Goal: Task Accomplishment & Management: Use online tool/utility

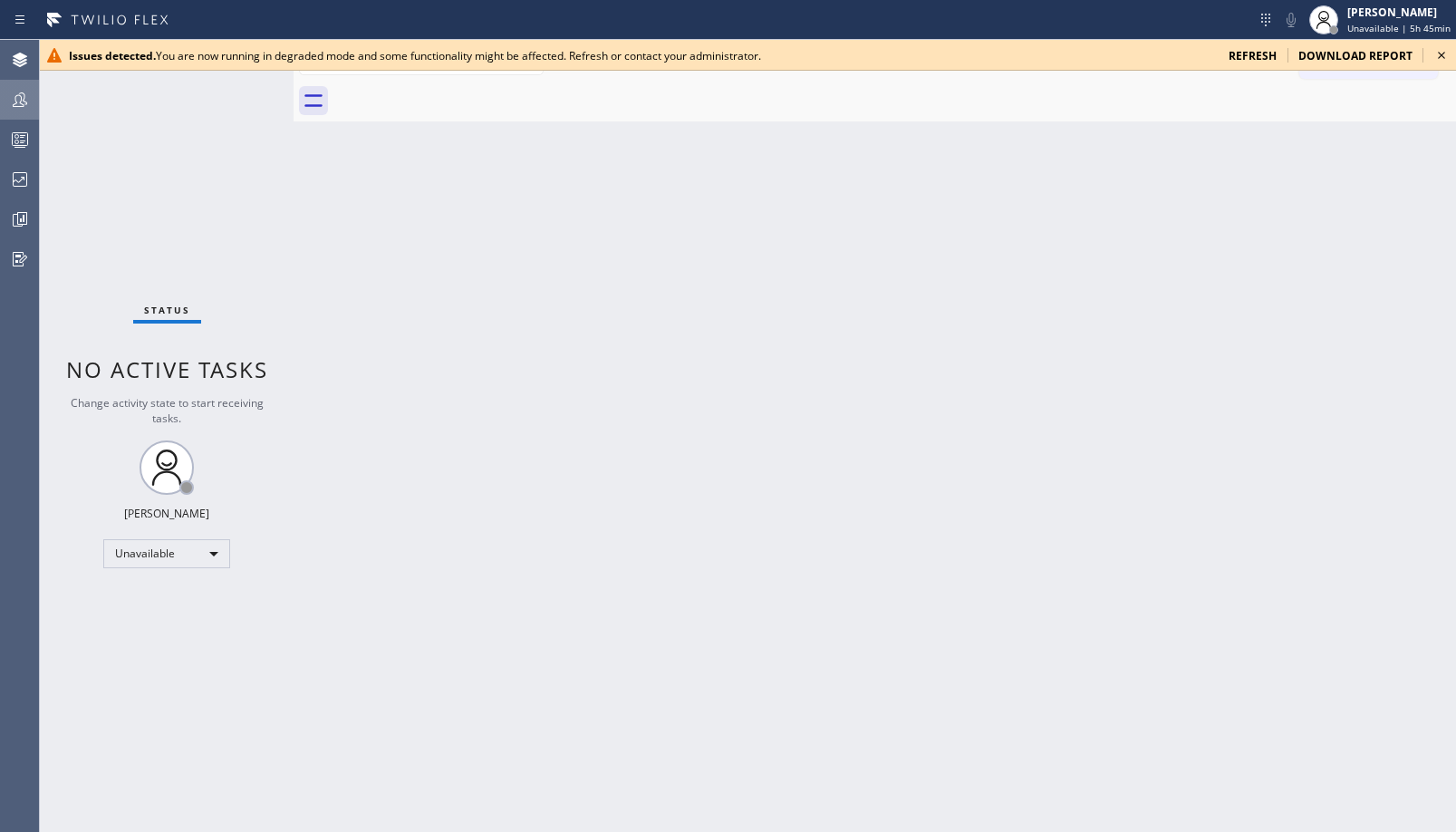
click at [34, 115] on div at bounding box center [20, 100] width 40 height 36
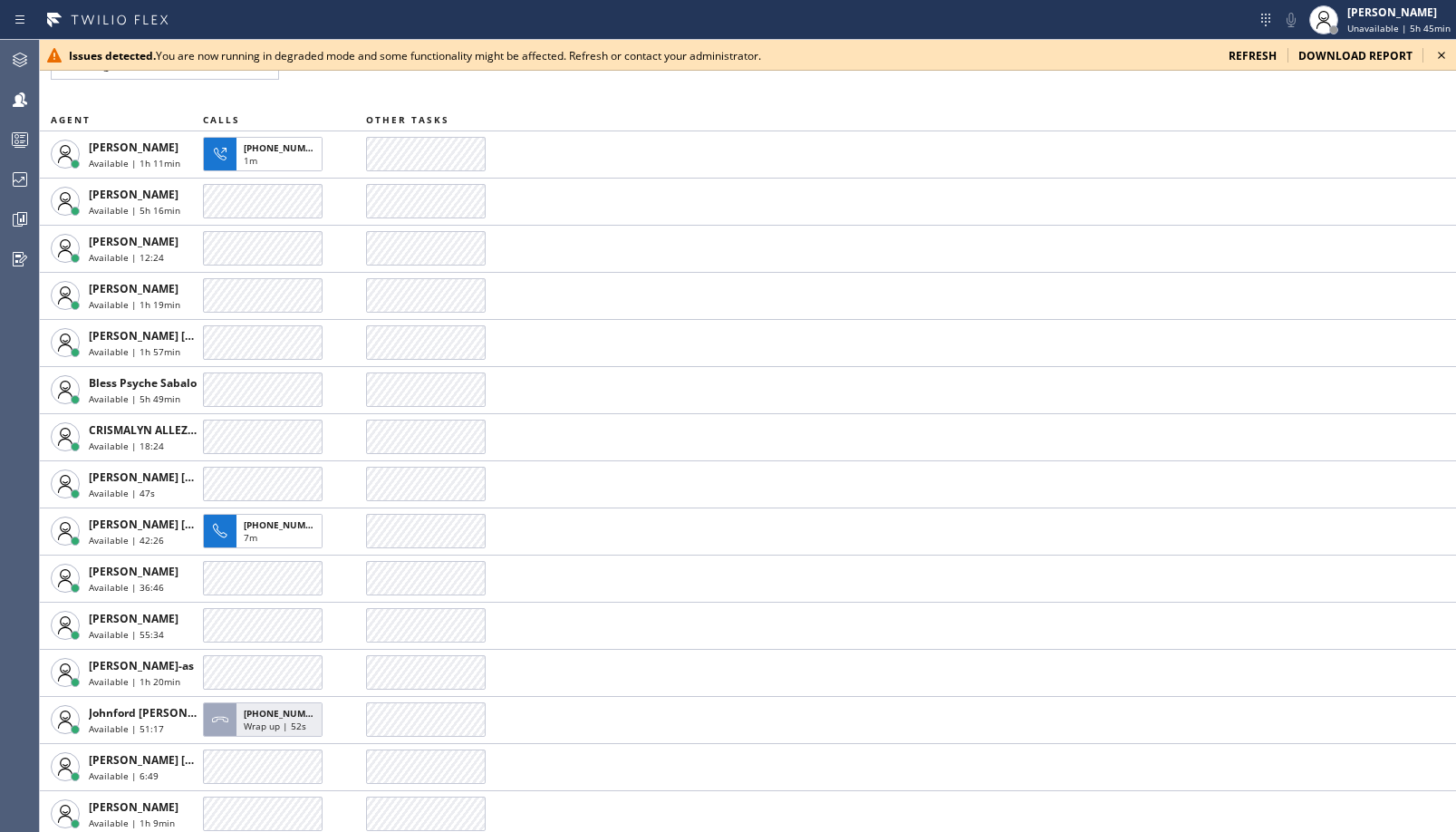
click at [1438, 60] on icon at bounding box center [1442, 55] width 22 height 22
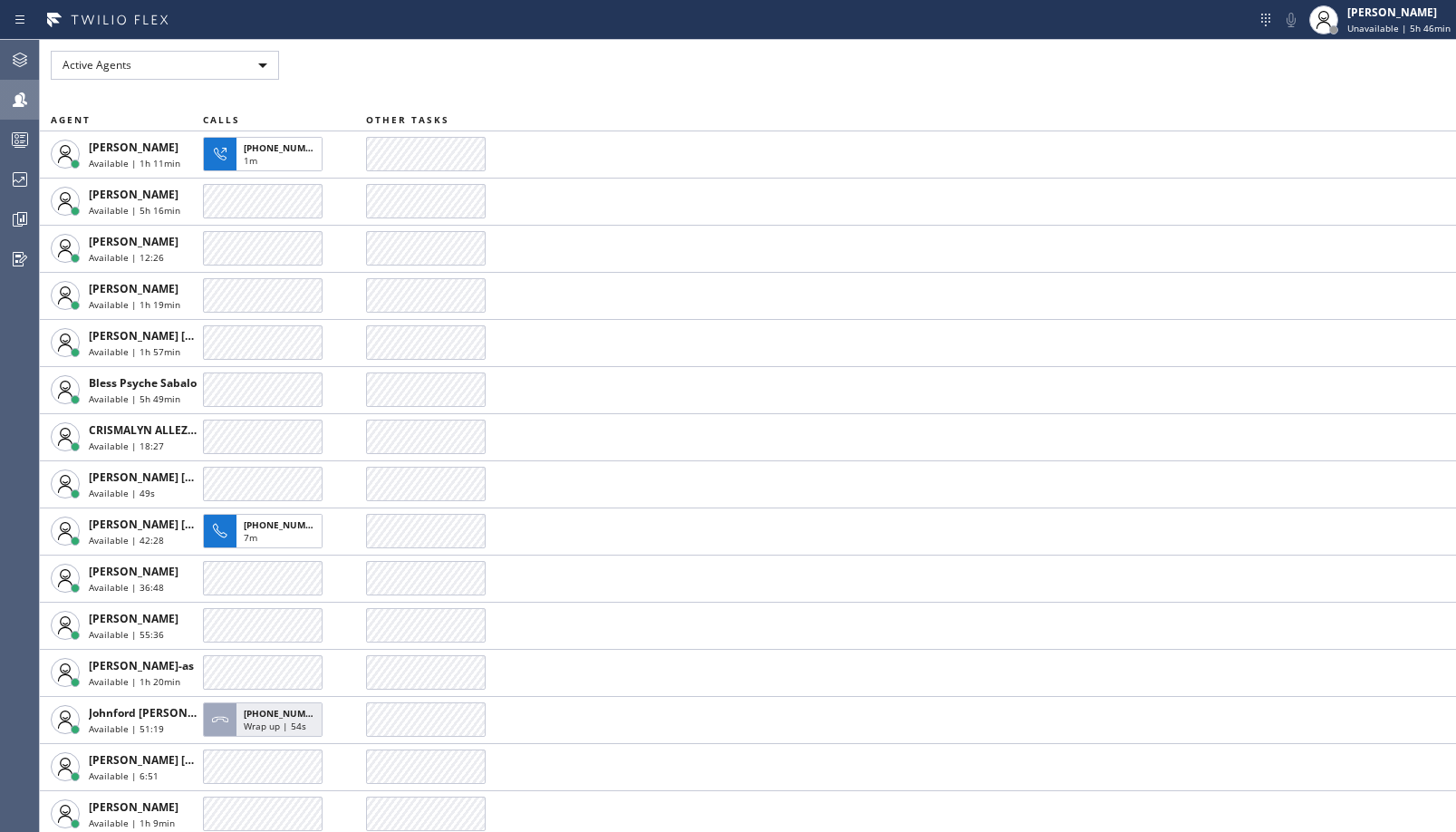
click at [5, 91] on div at bounding box center [20, 100] width 40 height 22
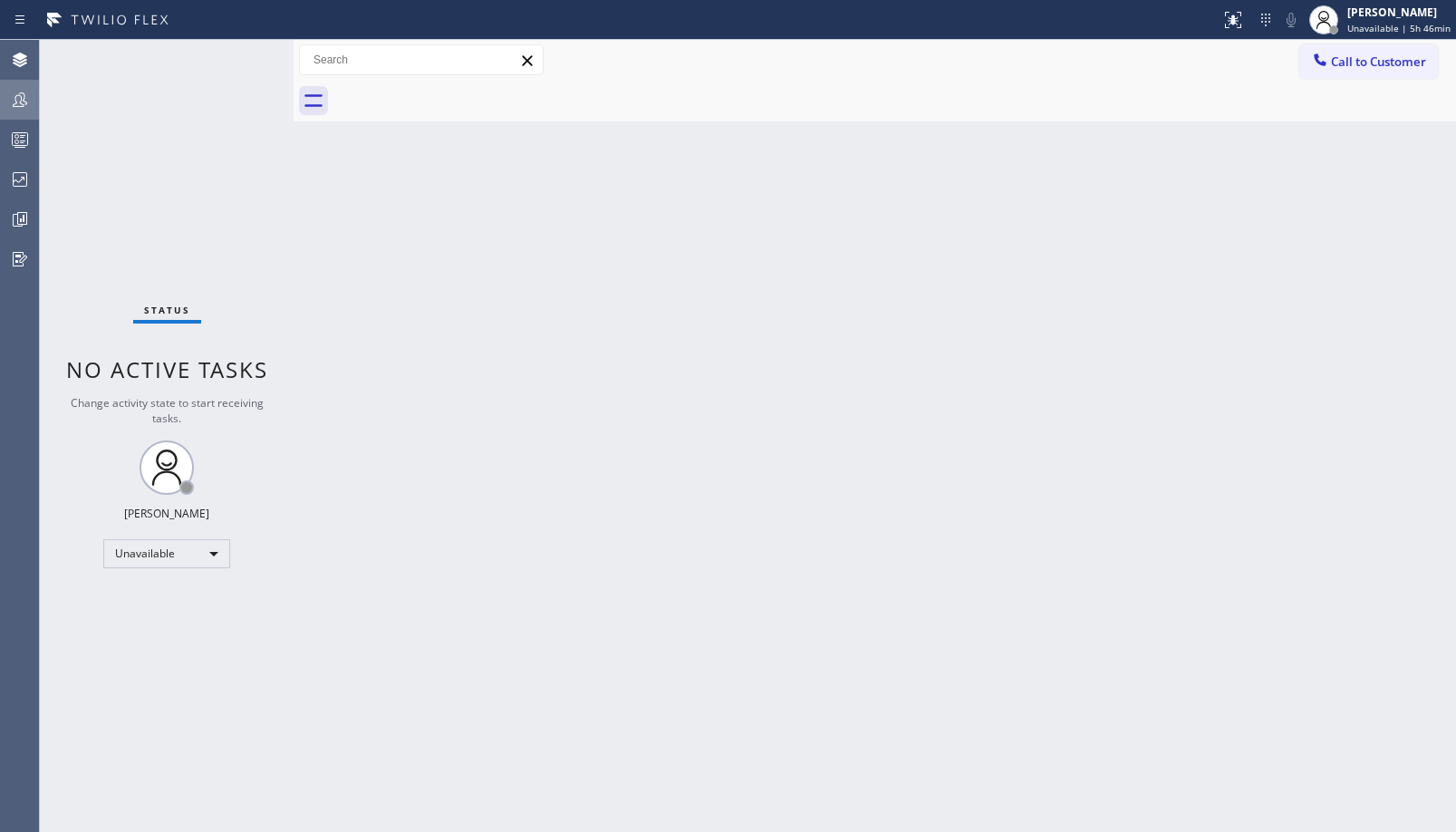
click at [17, 112] on div at bounding box center [20, 100] width 40 height 36
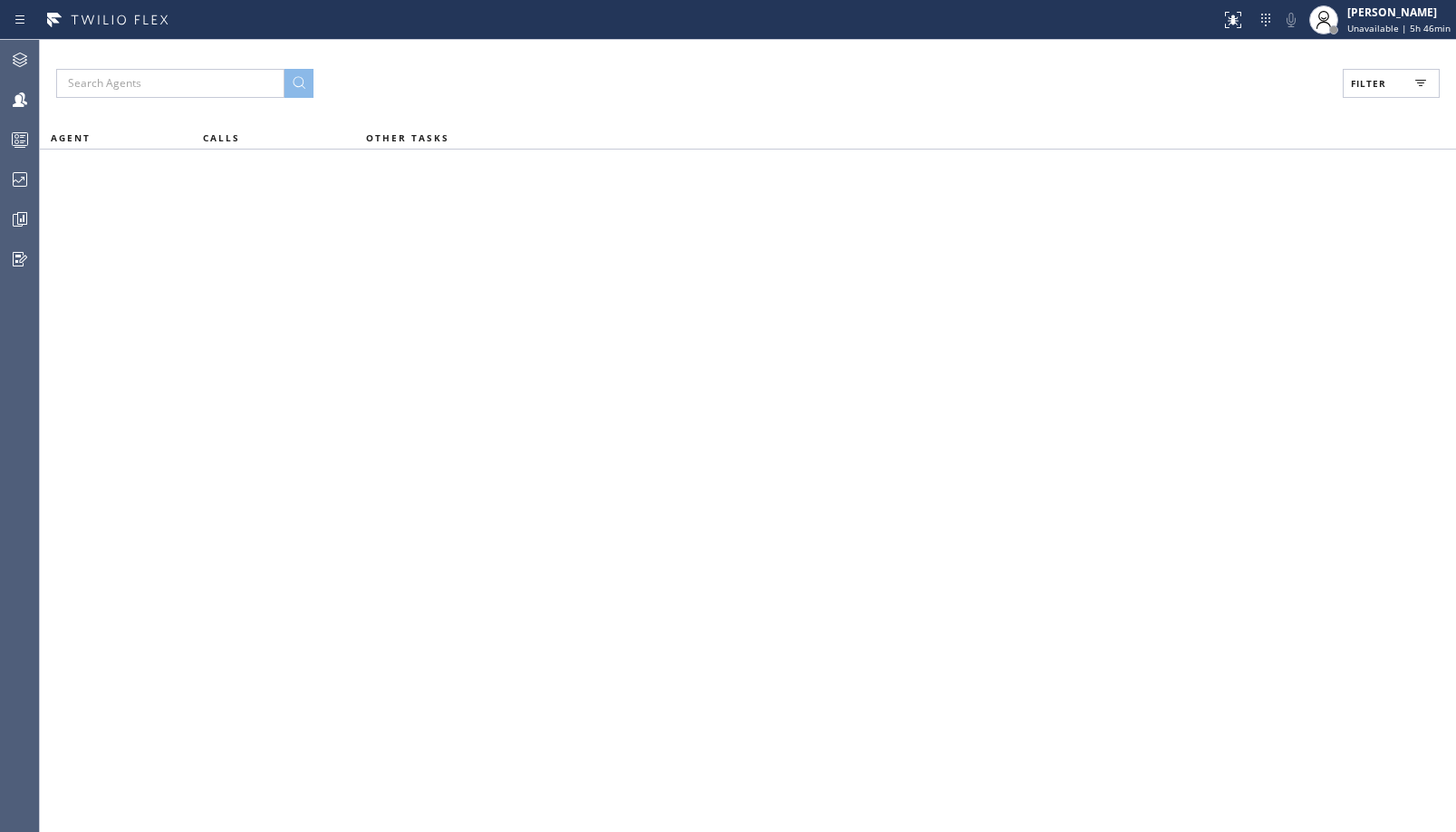
click at [1385, 75] on button "Filter" at bounding box center [1391, 83] width 97 height 29
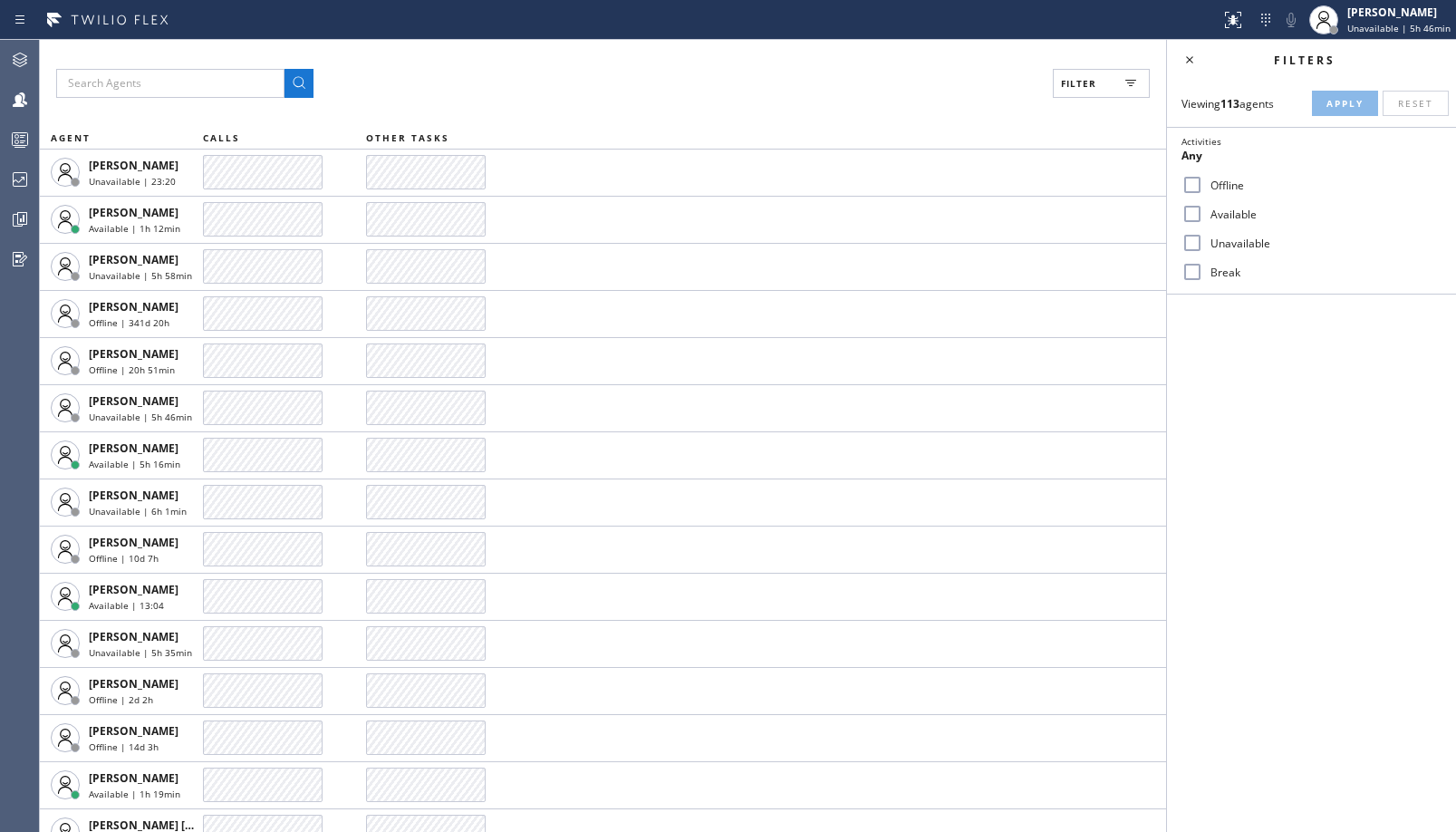
drag, startPoint x: 1211, startPoint y: 279, endPoint x: 1221, endPoint y: 252, distance: 28.8
click at [1213, 271] on label "Break" at bounding box center [1322, 271] width 239 height 15
click at [1204, 271] on input "Break" at bounding box center [1193, 272] width 22 height 22
checkbox input "true"
click at [1352, 106] on span "Apply" at bounding box center [1344, 103] width 37 height 13
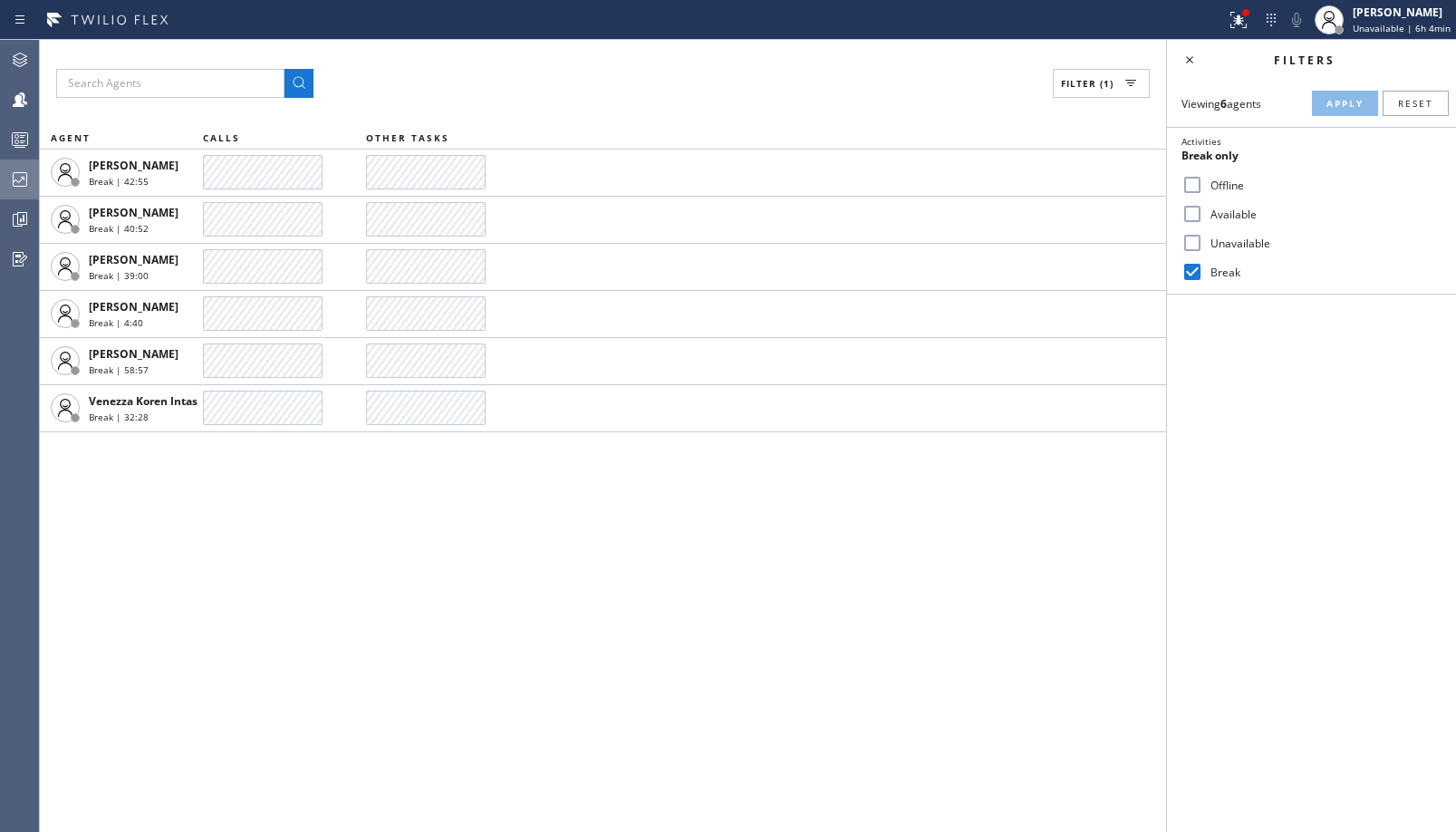
click at [10, 162] on div at bounding box center [20, 180] width 40 height 36
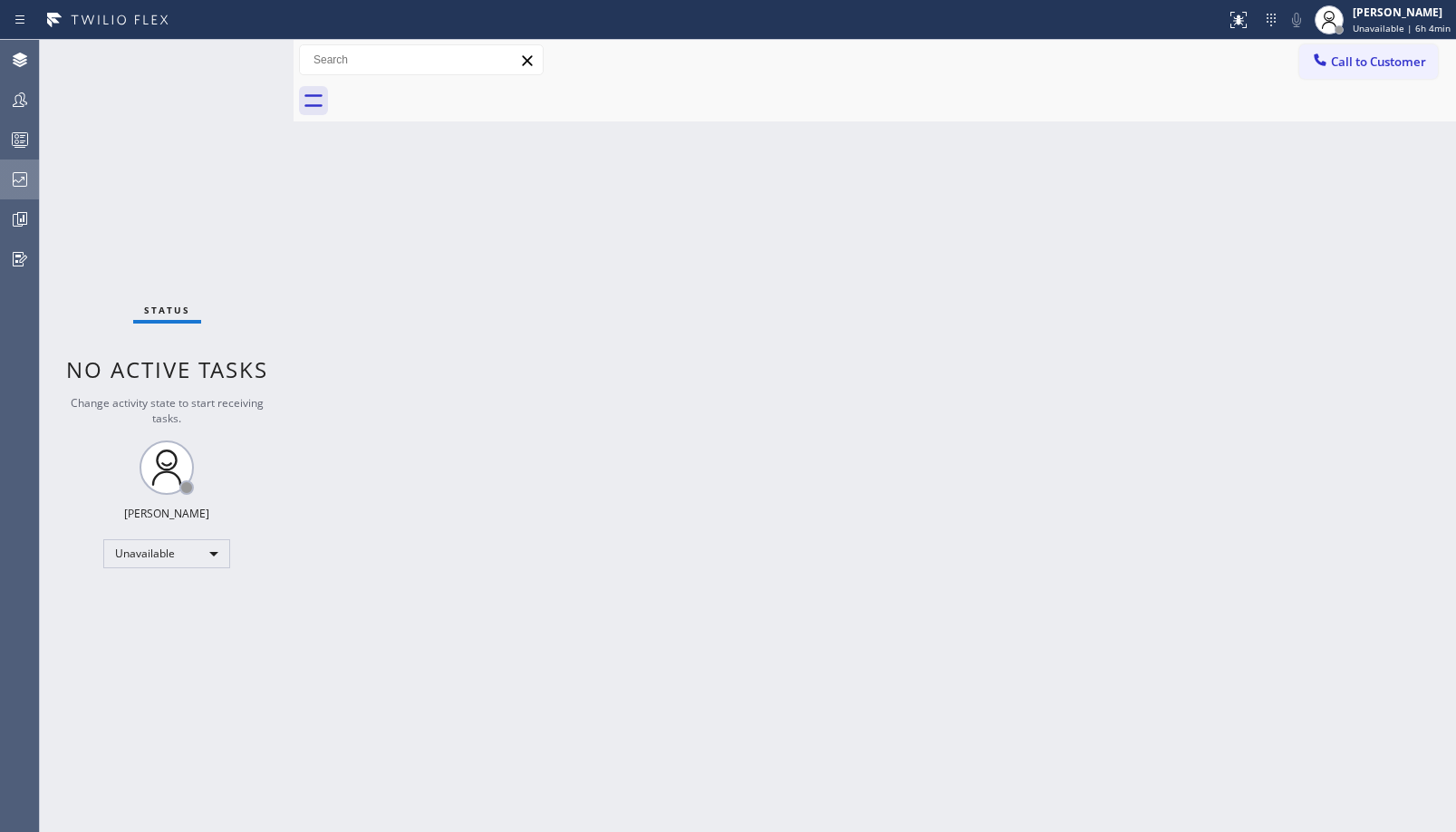
click at [24, 198] on button "Dashboards" at bounding box center [19, 180] width 39 height 40
